Goal: Task Accomplishment & Management: Use online tool/utility

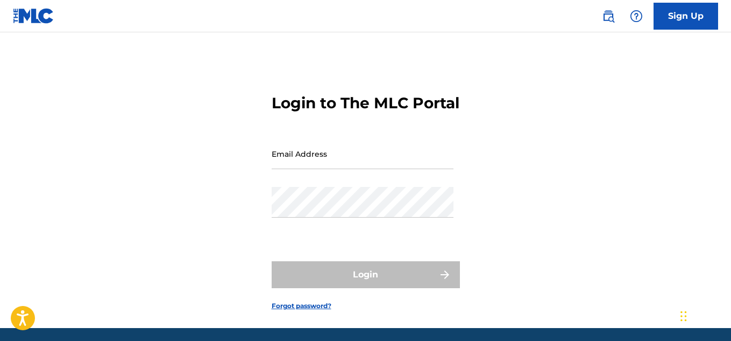
click at [276, 169] on input "Email Address" at bounding box center [363, 153] width 182 height 31
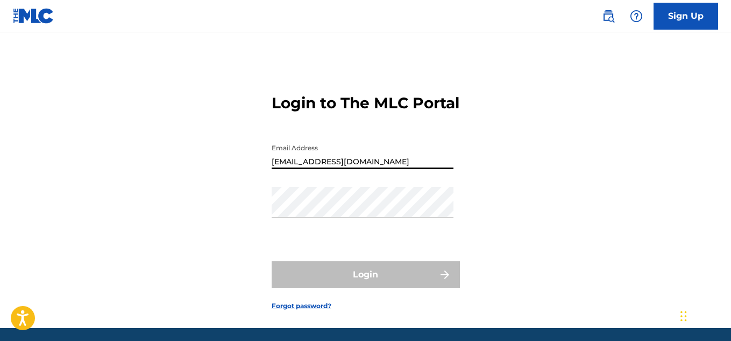
type input "[EMAIL_ADDRESS][DOMAIN_NAME]"
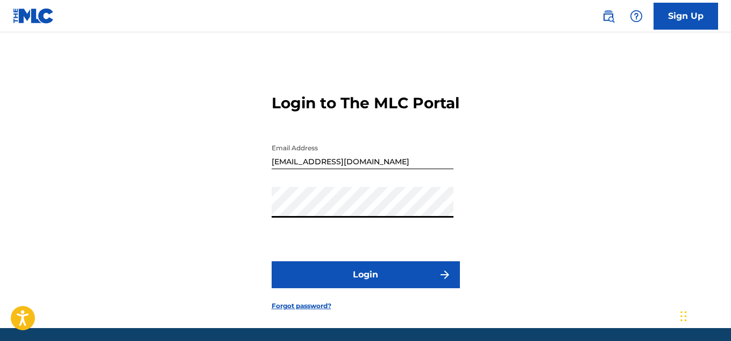
click at [368, 288] on button "Login" at bounding box center [366, 274] width 188 height 27
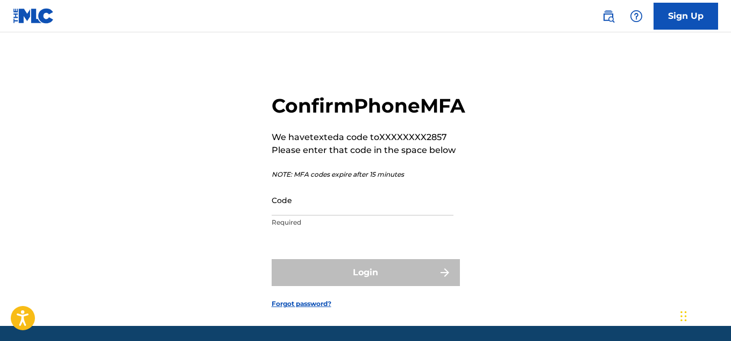
click at [288, 215] on input "Code" at bounding box center [363, 200] width 182 height 31
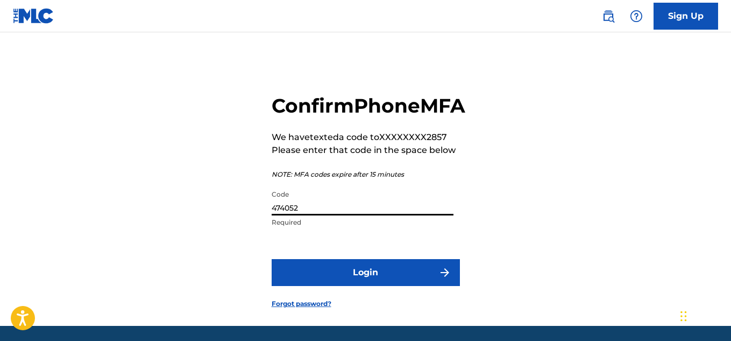
type input "474052"
click at [357, 286] on button "Login" at bounding box center [366, 272] width 188 height 27
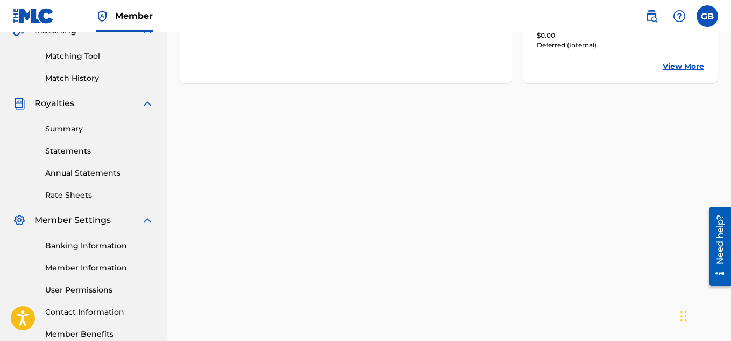
scroll to position [327, 0]
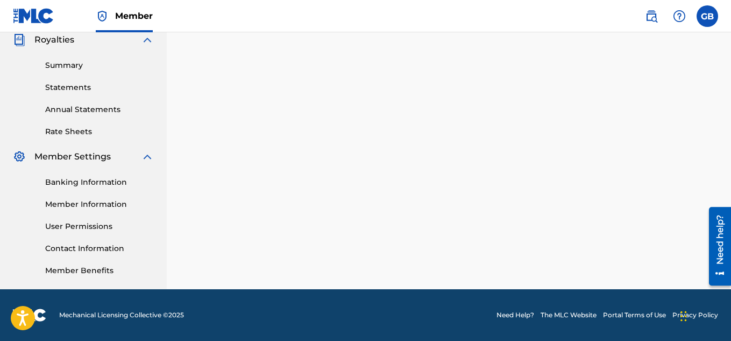
click at [523, 315] on link "Need Help?" at bounding box center [516, 315] width 38 height 10
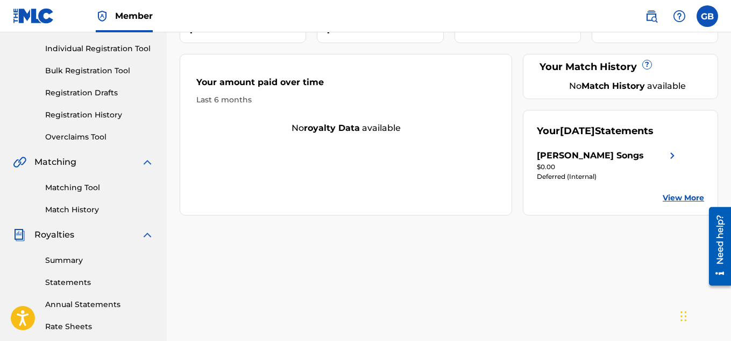
scroll to position [196, 0]
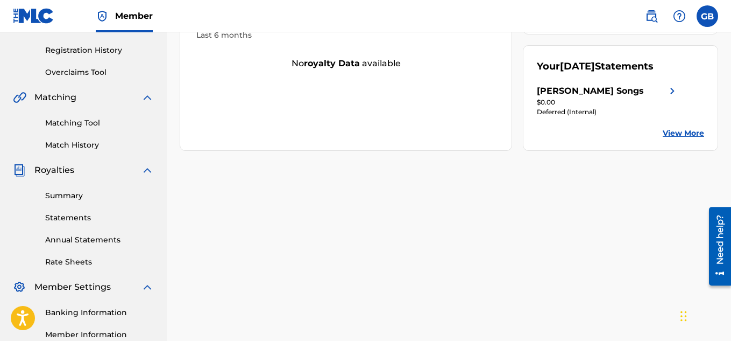
click at [68, 121] on link "Matching Tool" at bounding box center [99, 122] width 109 height 11
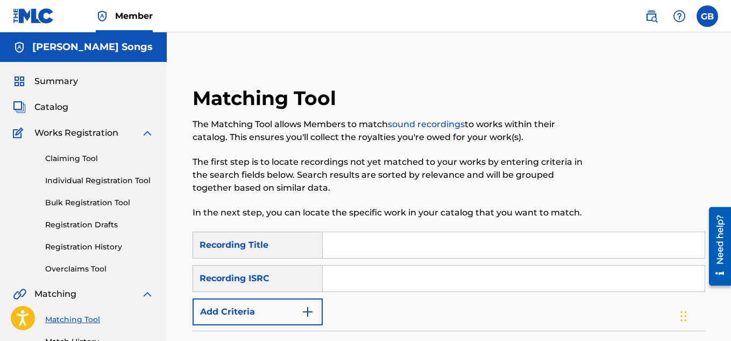
click at [342, 252] on input "Search Form" at bounding box center [514, 245] width 382 height 26
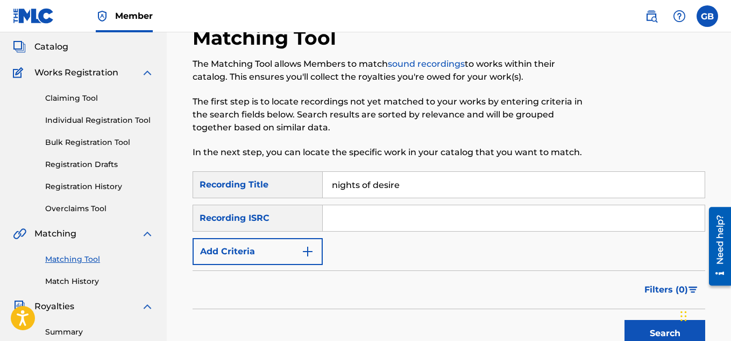
scroll to position [69, 0]
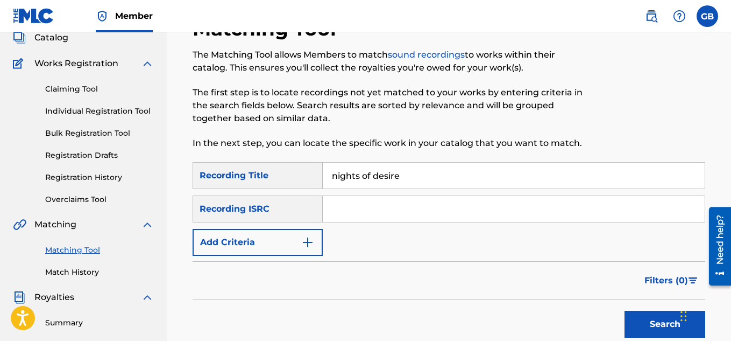
type input "nights of desire"
click at [308, 244] on img "Search Form" at bounding box center [307, 242] width 13 height 13
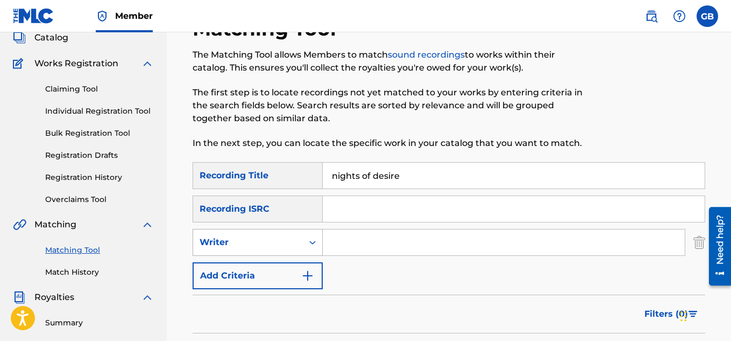
click at [314, 243] on icon "Search Form" at bounding box center [312, 242] width 11 height 11
click at [337, 274] on div "SearchWithCriteria9cc3682d-adb4-4429-b9c4-516552084bd9 Recording Title nights o…" at bounding box center [449, 225] width 513 height 127
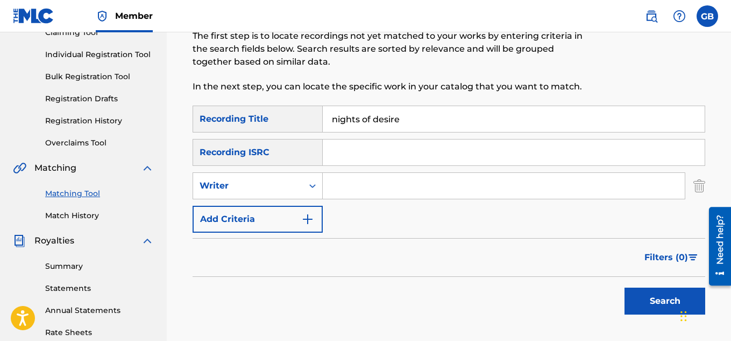
scroll to position [155, 0]
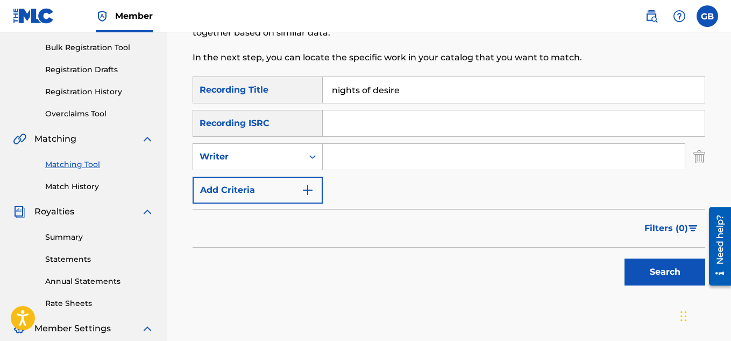
click at [673, 273] on button "Search" at bounding box center [665, 271] width 81 height 27
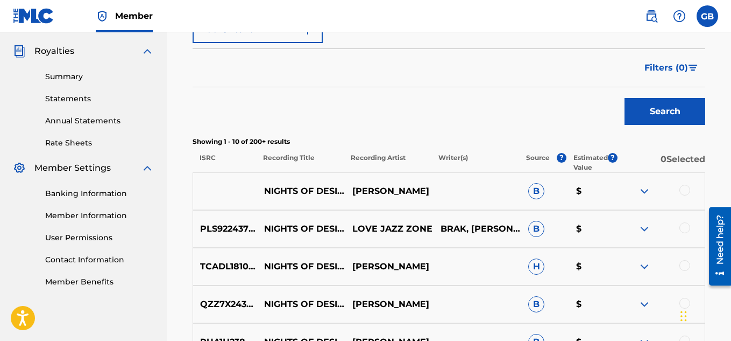
scroll to position [341, 0]
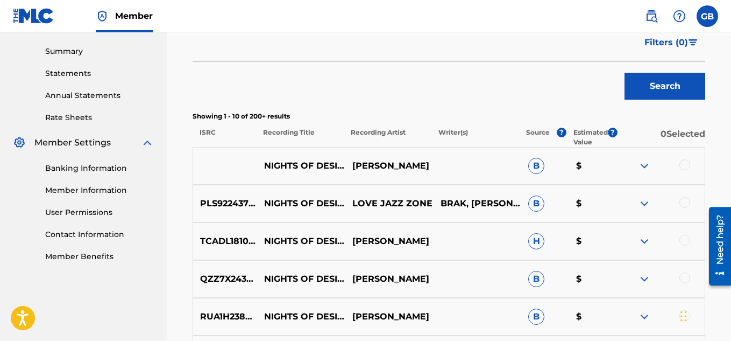
click at [686, 280] on div at bounding box center [685, 277] width 11 height 11
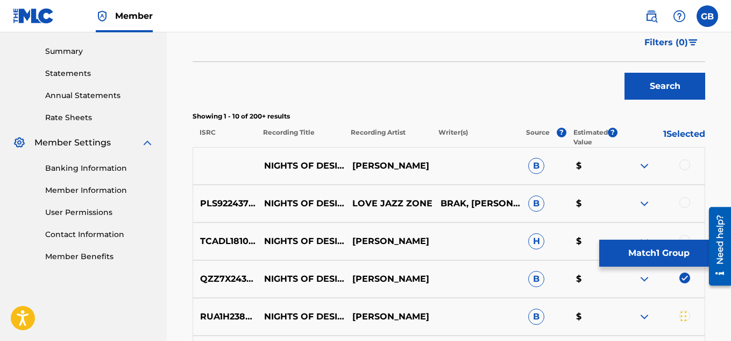
click at [644, 317] on img at bounding box center [644, 316] width 13 height 13
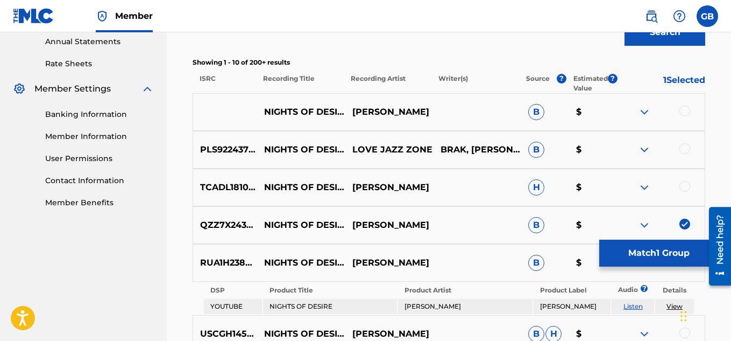
scroll to position [404, 0]
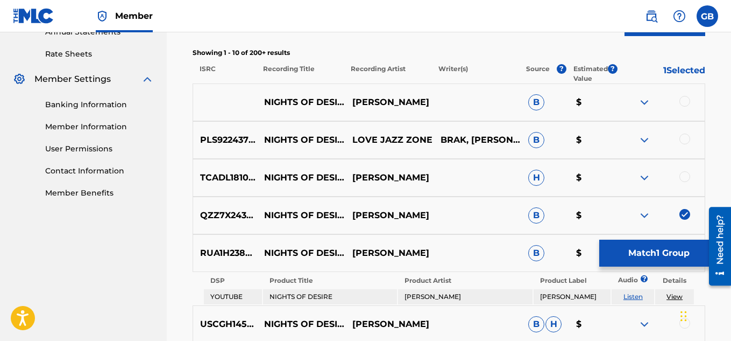
click at [672, 296] on link "View" at bounding box center [675, 296] width 16 height 8
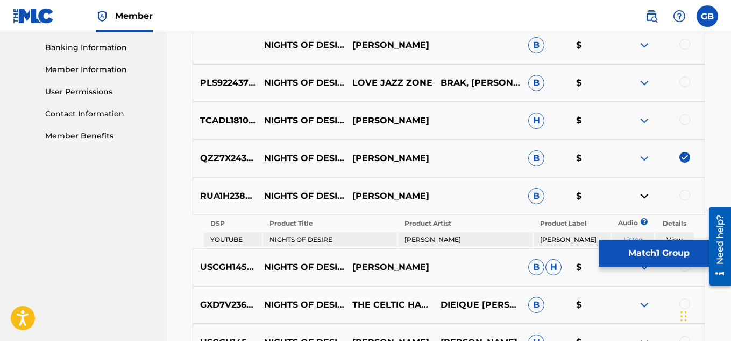
scroll to position [454, 0]
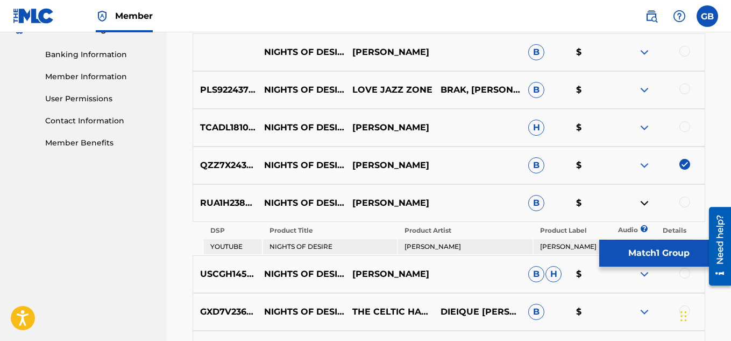
click at [683, 200] on div at bounding box center [685, 201] width 11 height 11
click at [648, 255] on button "Match 2 Groups" at bounding box center [659, 253] width 119 height 27
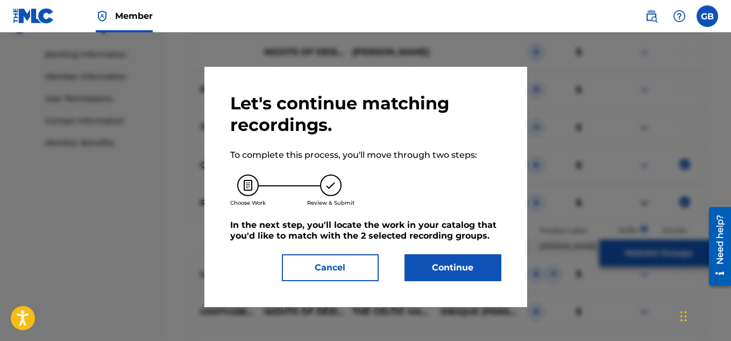
click at [460, 267] on button "Continue" at bounding box center [453, 267] width 97 height 27
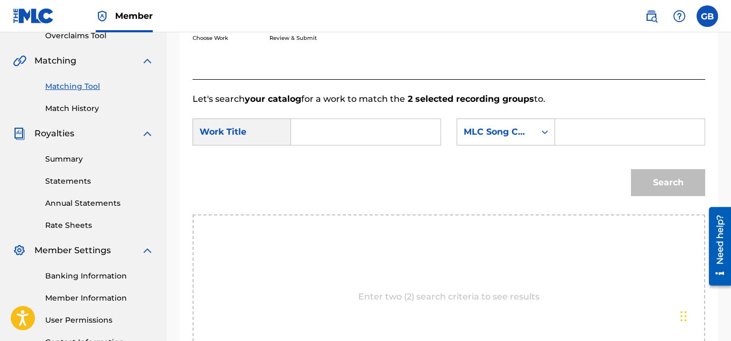
scroll to position [199, 0]
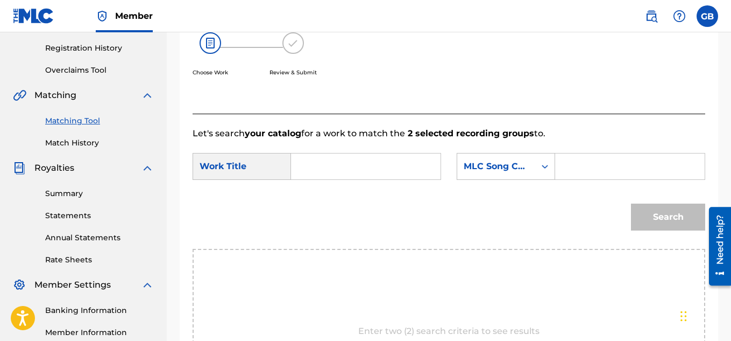
click at [299, 180] on div "Search Form" at bounding box center [366, 166] width 150 height 27
click at [301, 179] on input "Search Form" at bounding box center [365, 166] width 131 height 26
type input "nights of desire"
click at [543, 172] on icon "Search Form" at bounding box center [545, 166] width 11 height 11
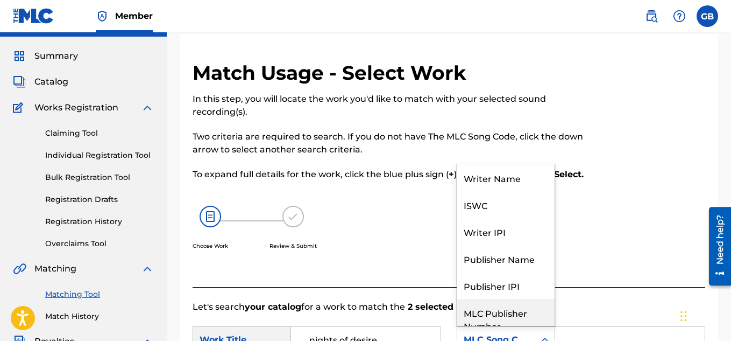
scroll to position [0, 0]
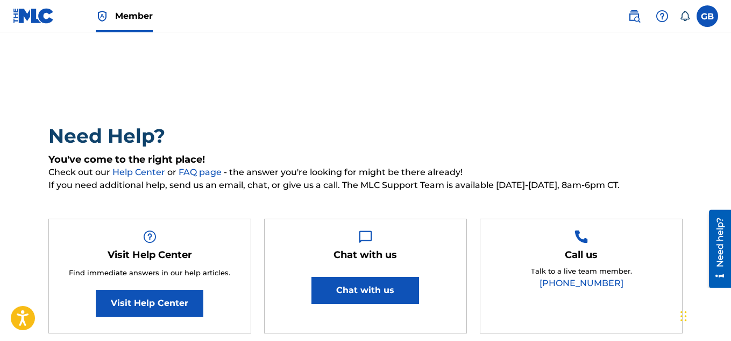
click at [369, 288] on button "Chat with us" at bounding box center [366, 290] width 108 height 27
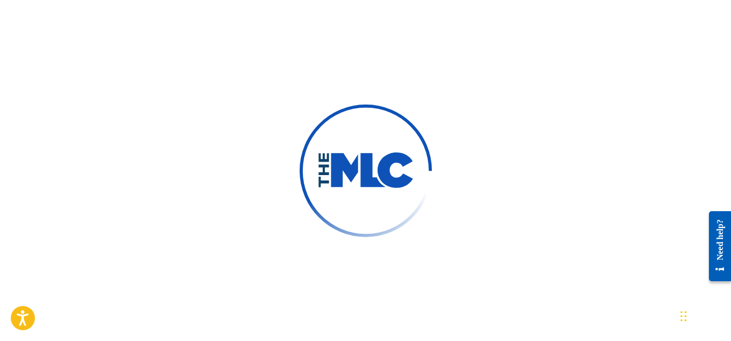
scroll to position [10, 0]
